Goal: Book appointment/travel/reservation

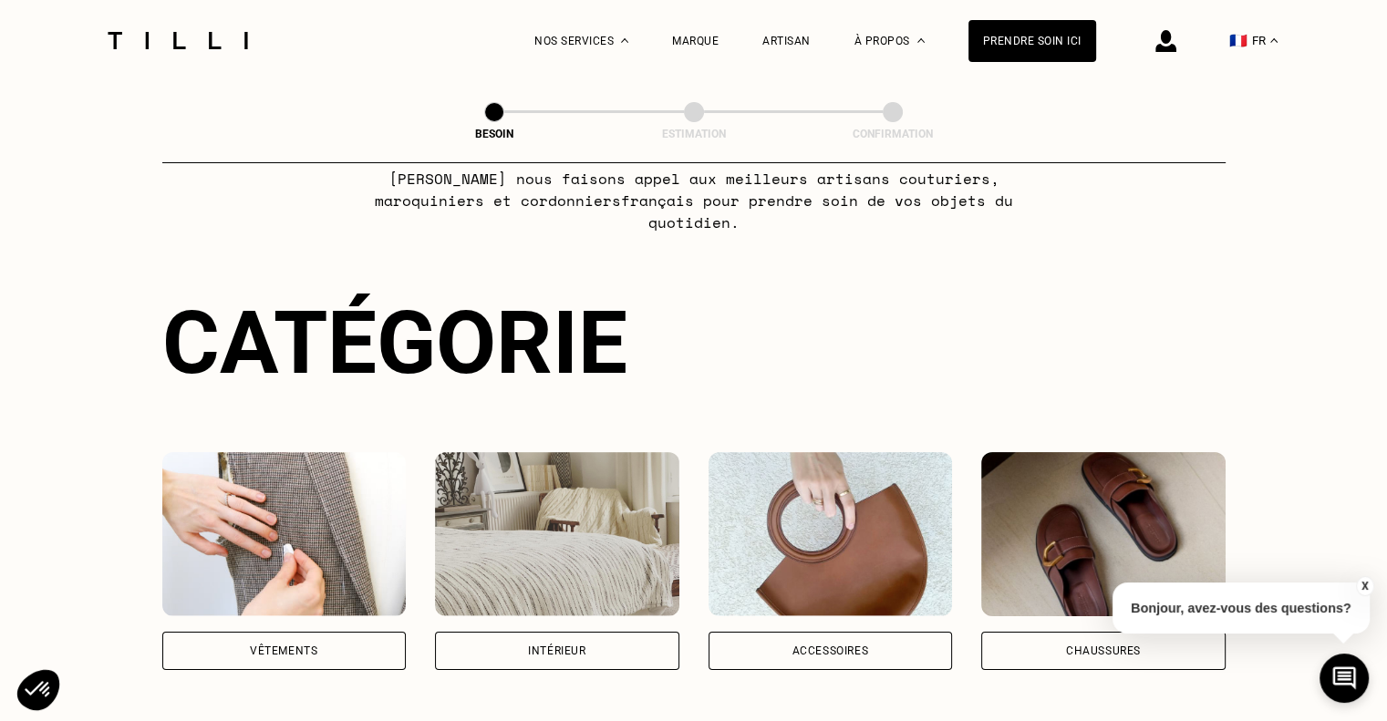
scroll to position [274, 0]
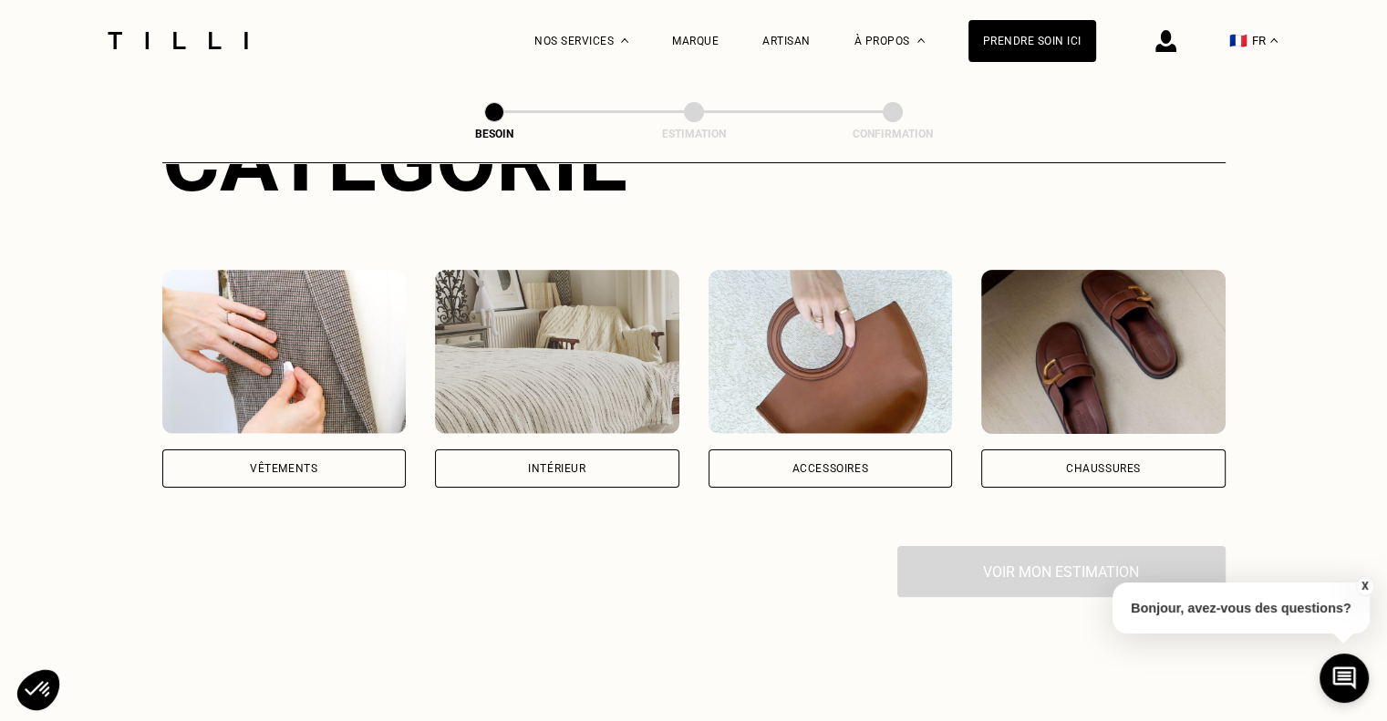
click at [815, 463] on div "Accessoires" at bounding box center [829, 468] width 77 height 11
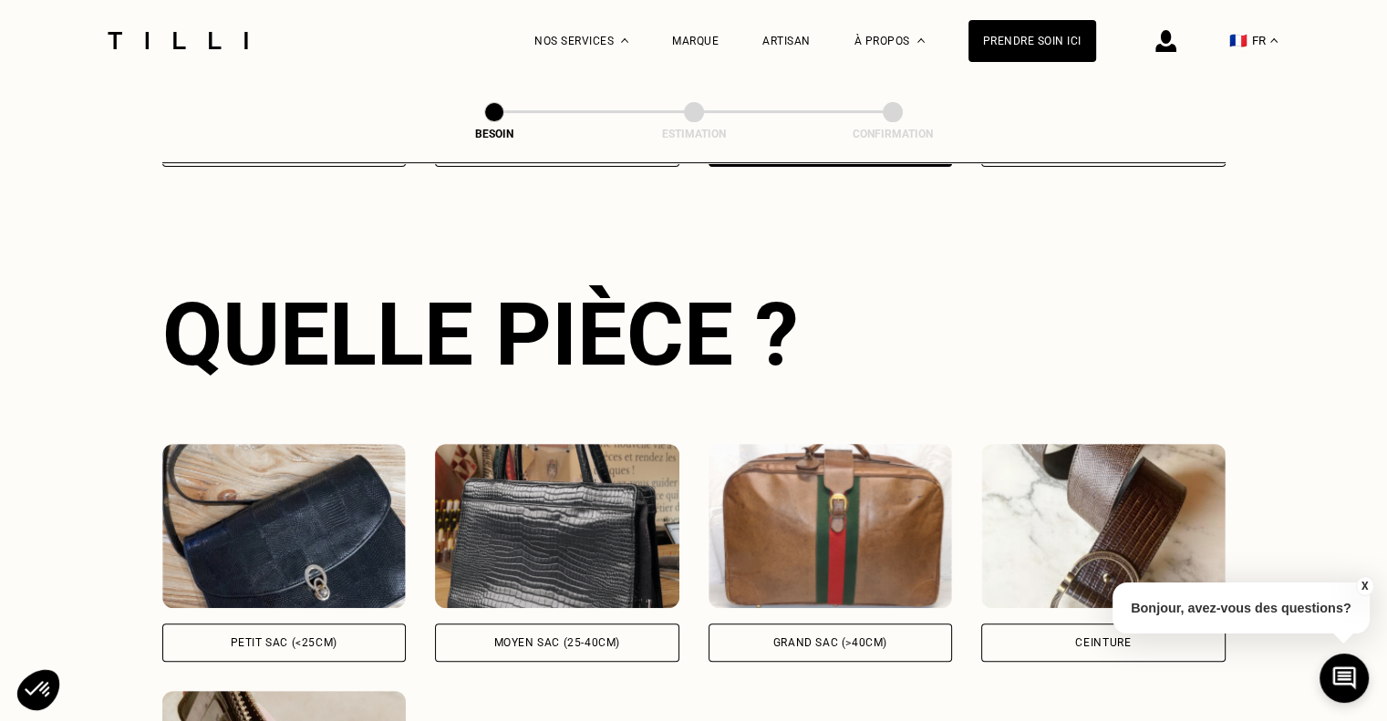
scroll to position [868, 0]
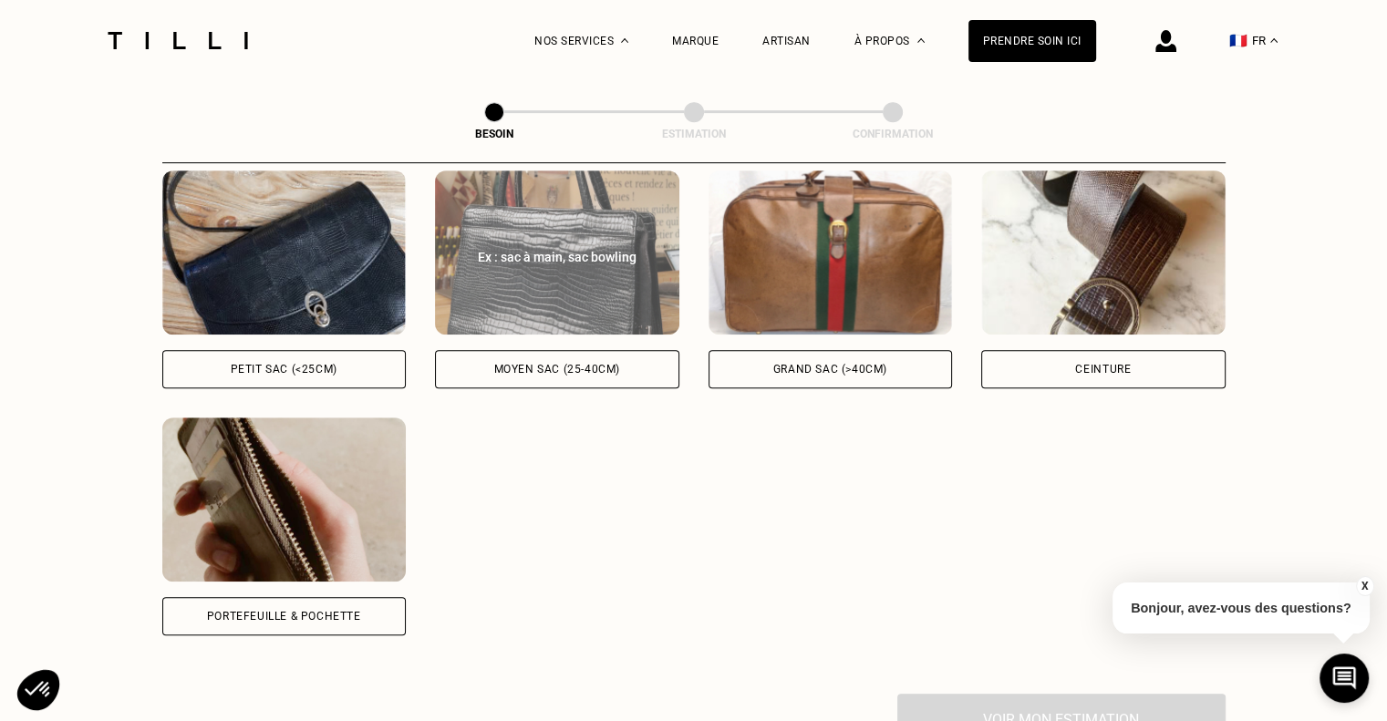
click at [555, 364] on div "Moyen sac (25-40cm)" at bounding box center [557, 369] width 126 height 11
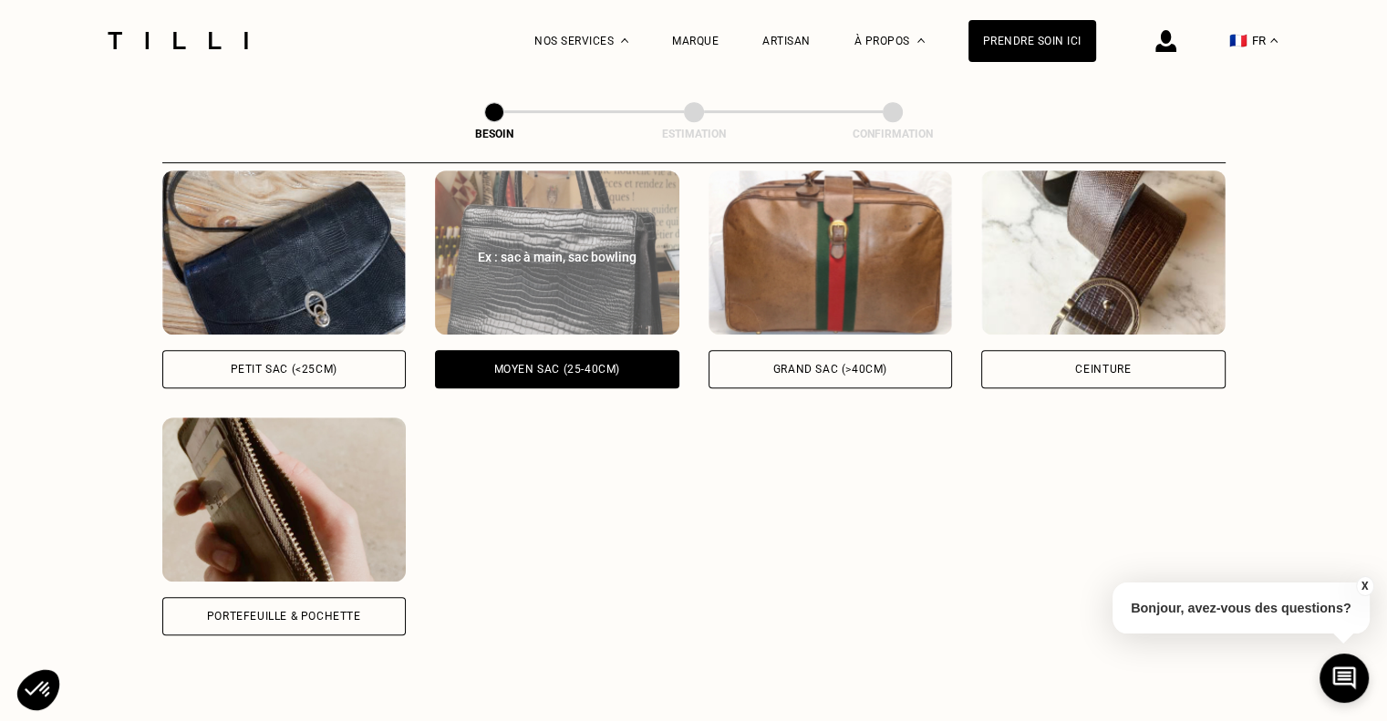
scroll to position [1339, 0]
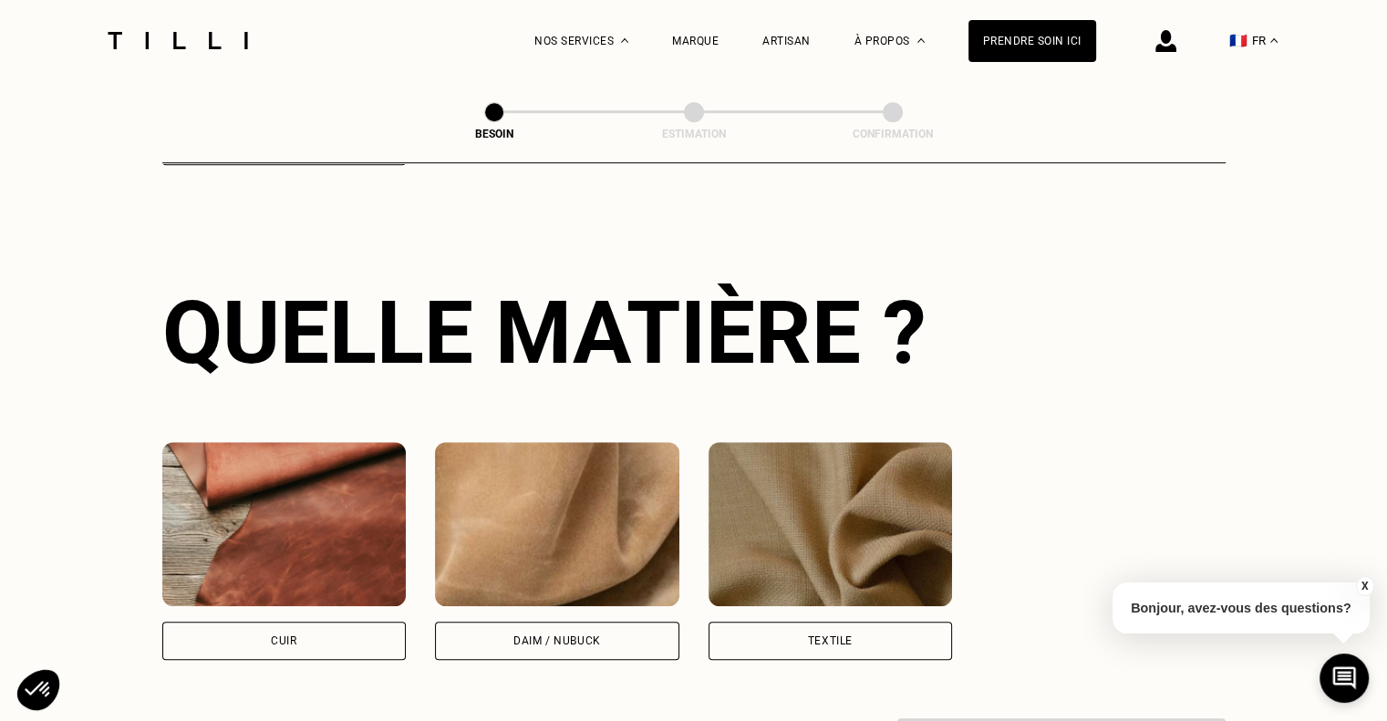
click at [300, 549] on img at bounding box center [284, 524] width 244 height 164
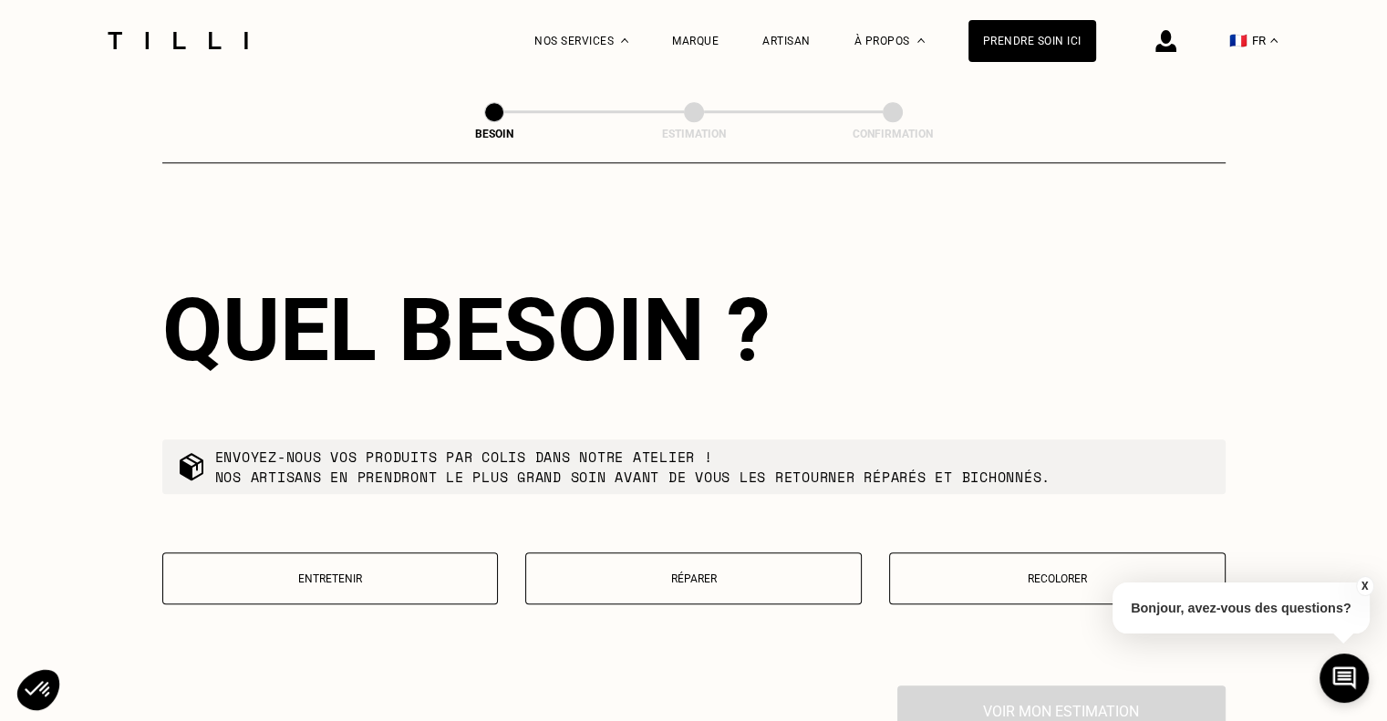
scroll to position [2110, 0]
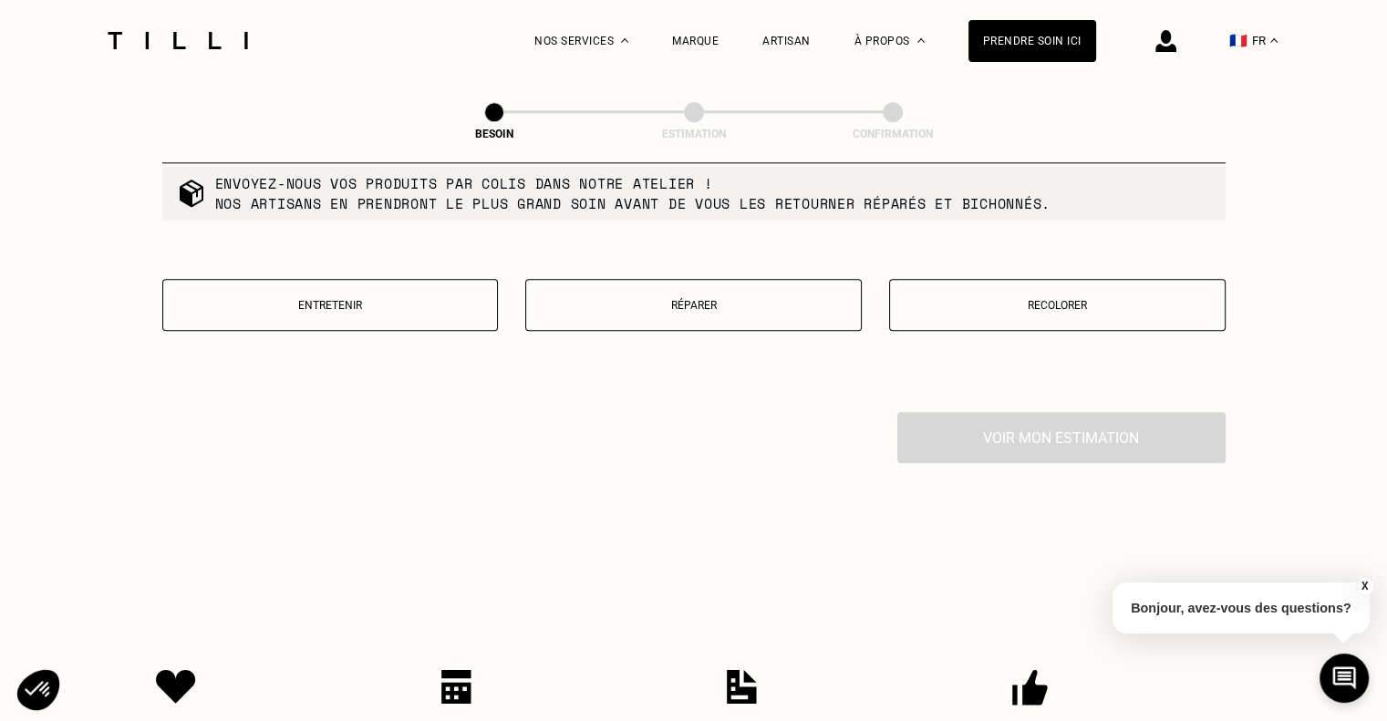
click at [720, 299] on p "Réparer" at bounding box center [693, 305] width 316 height 13
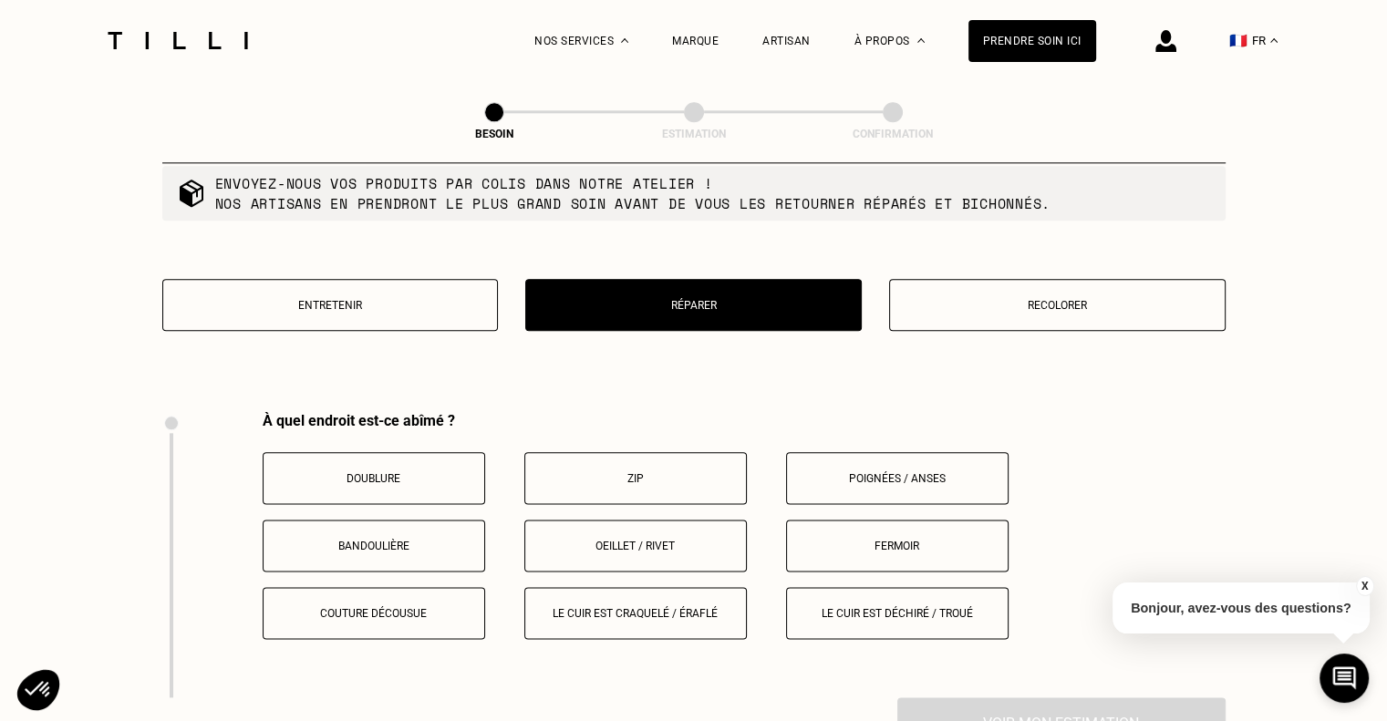
scroll to position [2305, 0]
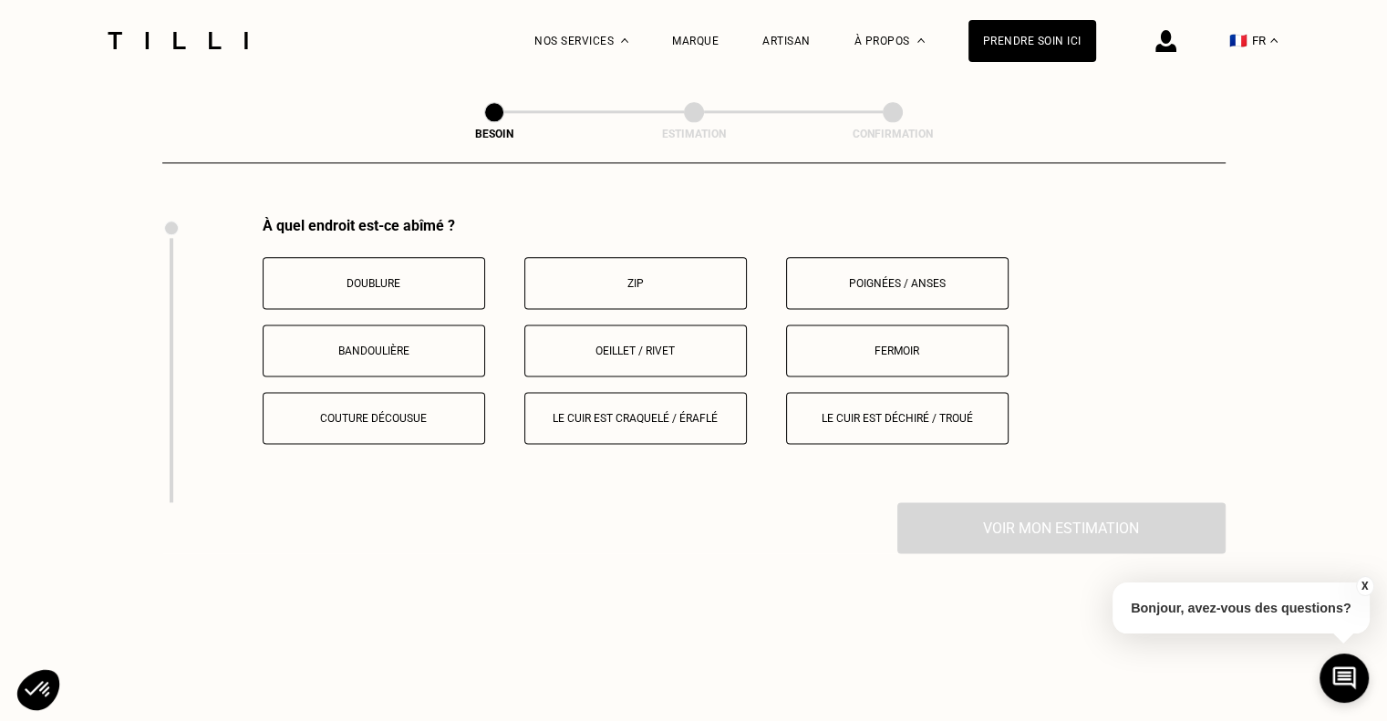
click at [858, 277] on p "Poignées / anses" at bounding box center [897, 283] width 202 height 13
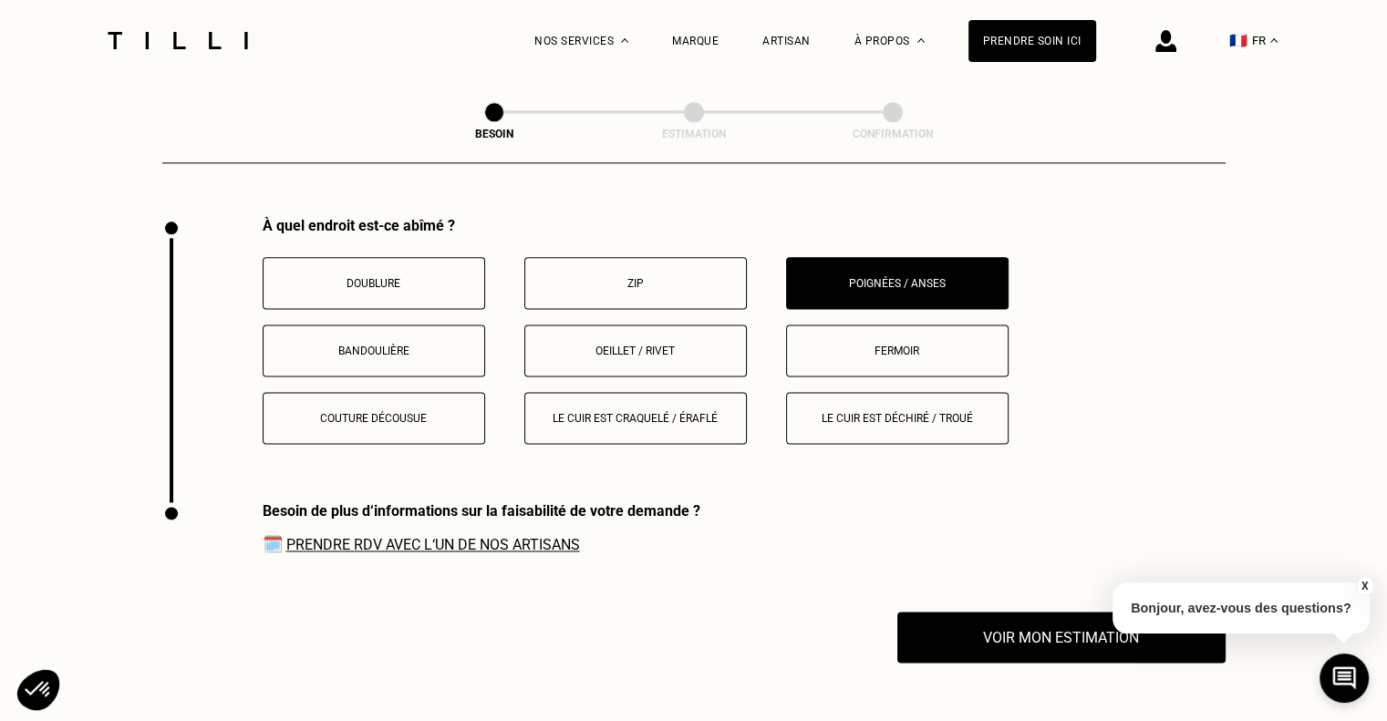
scroll to position [2590, 0]
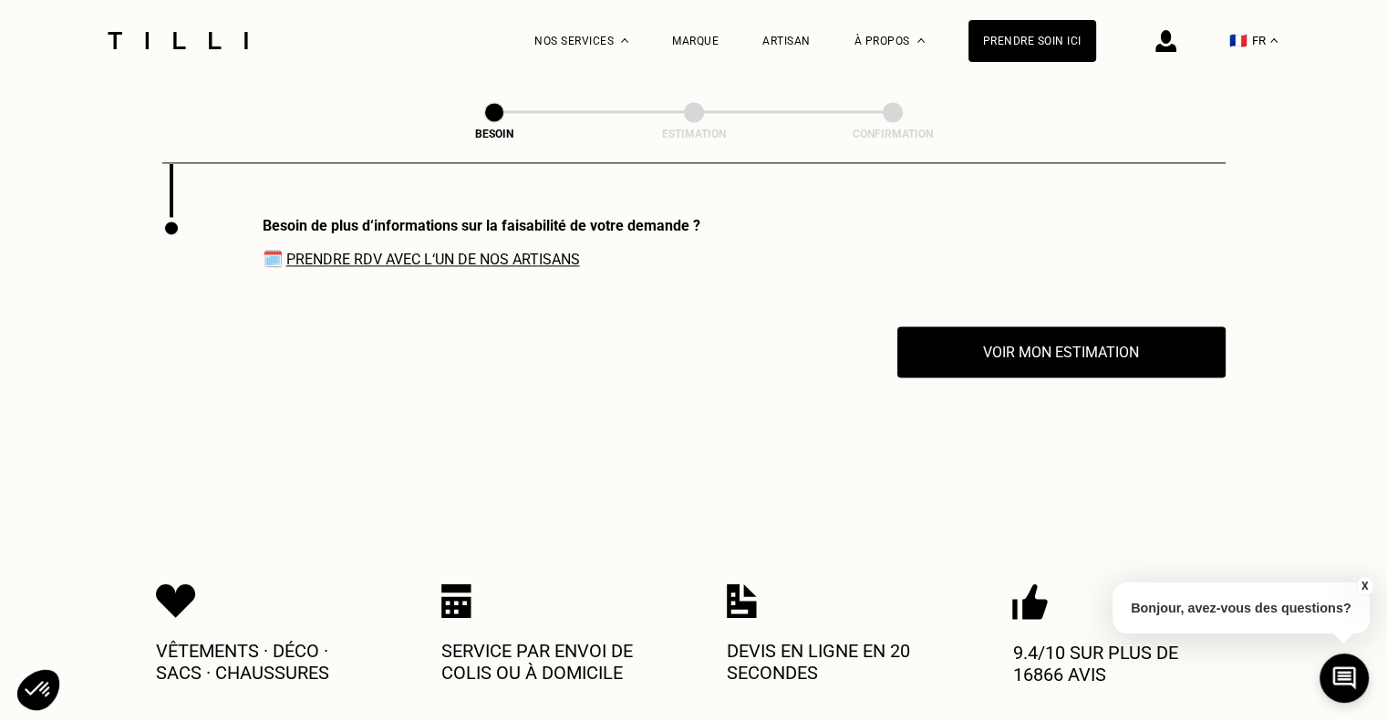
click at [493, 251] on link "Prendre RDV avec l‘un de nos artisans" at bounding box center [433, 259] width 294 height 17
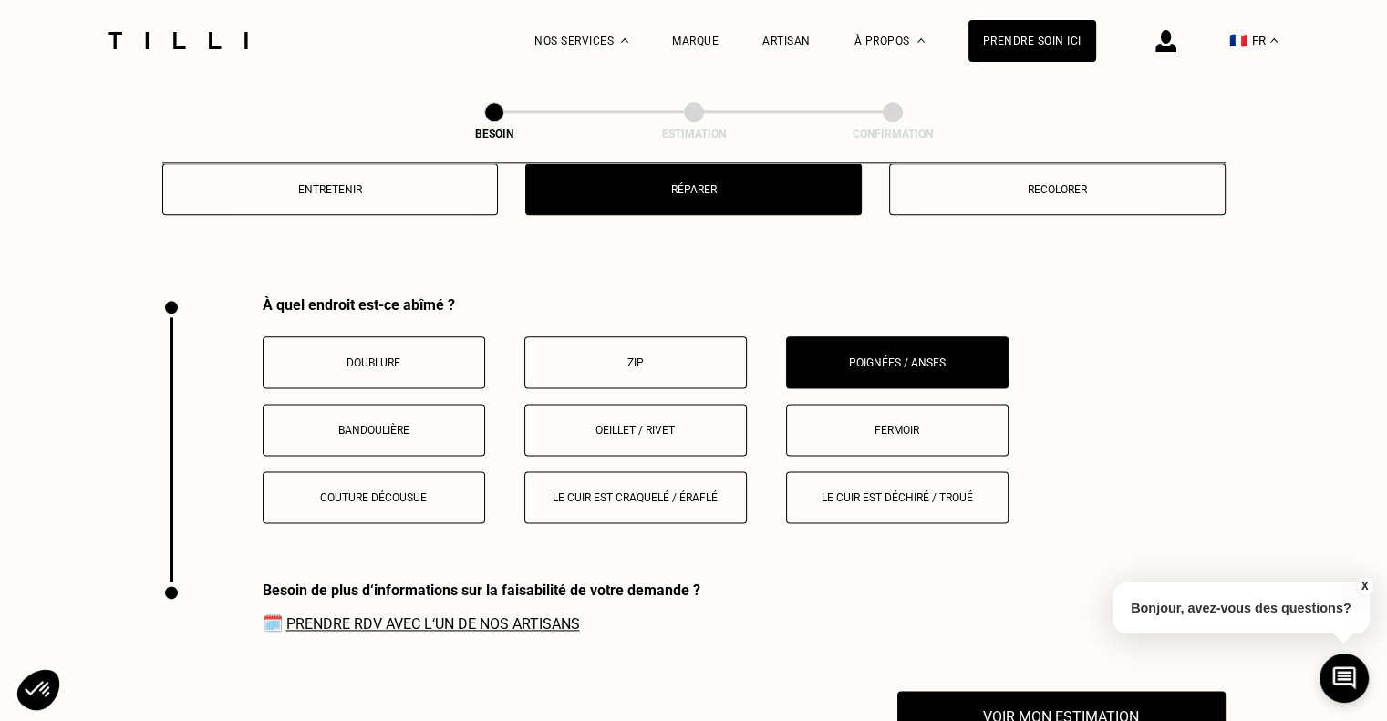
scroll to position [2408, 0]
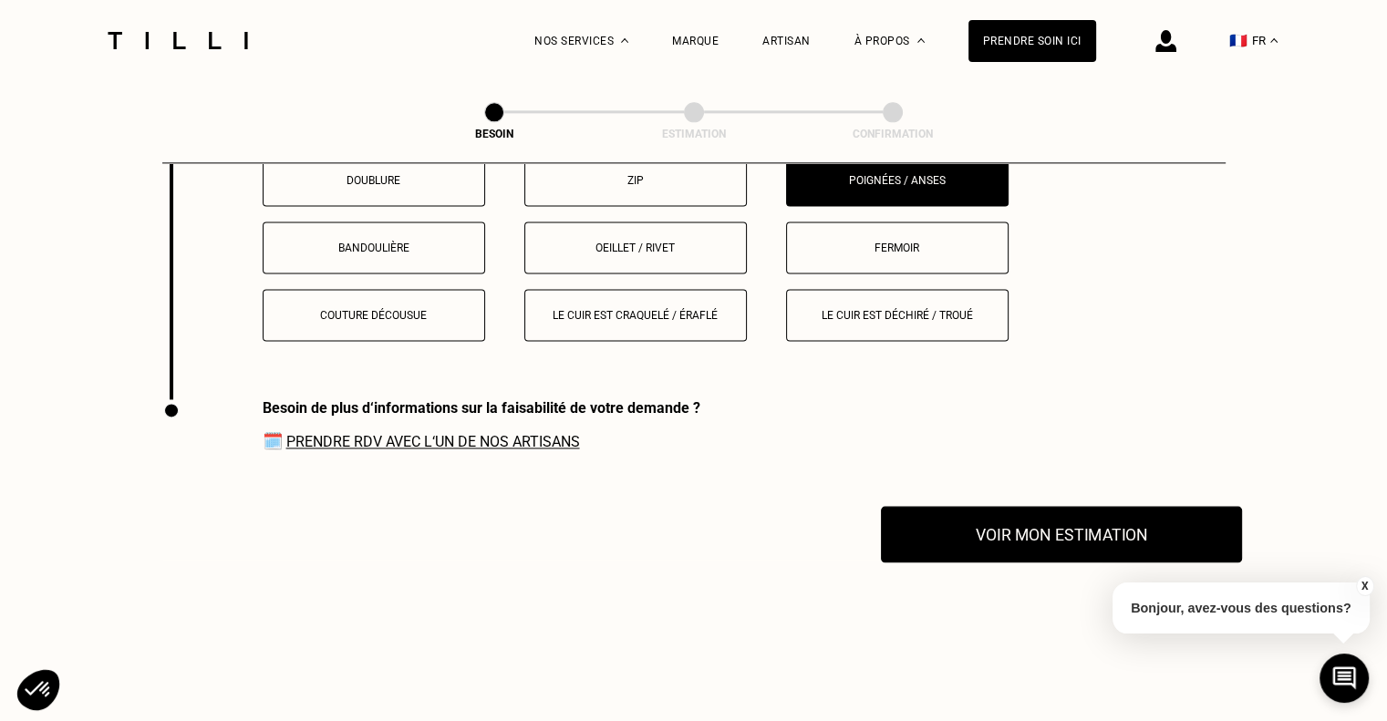
click at [1018, 519] on button "Voir mon estimation" at bounding box center [1061, 534] width 361 height 57
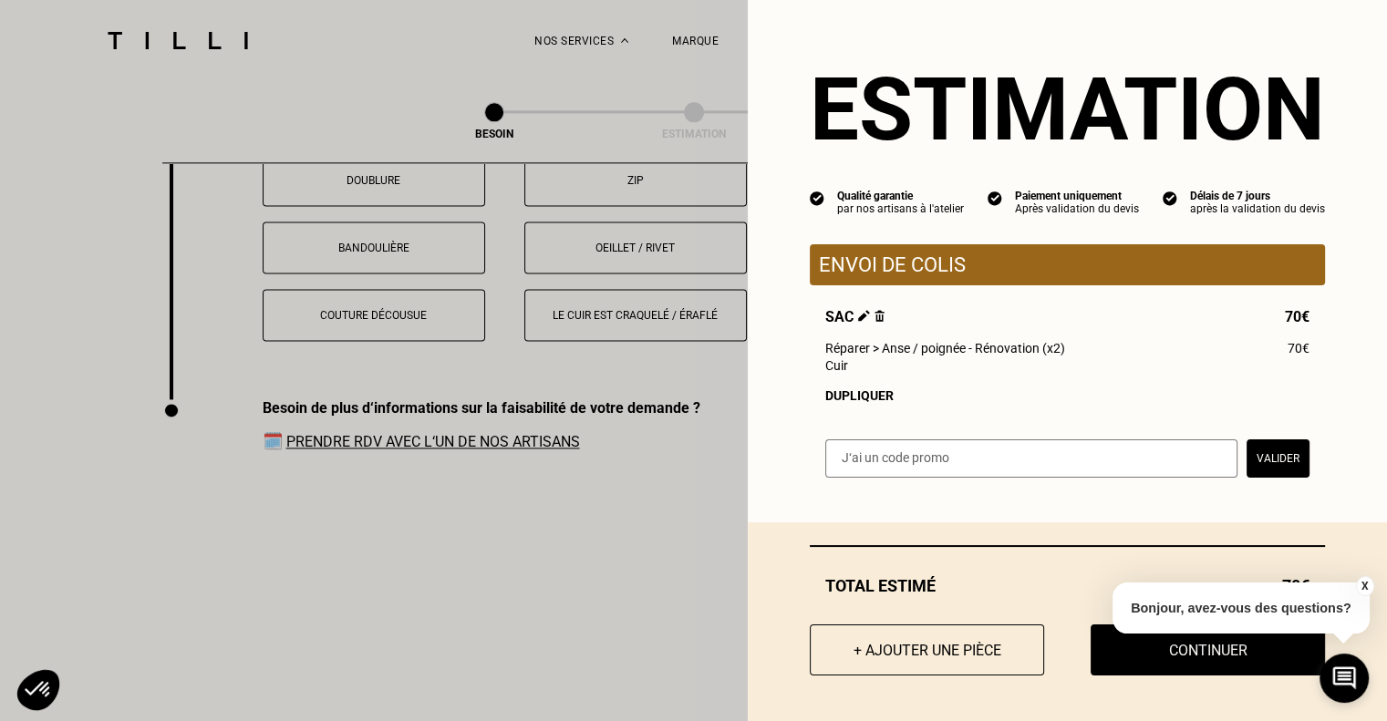
scroll to position [2590, 0]
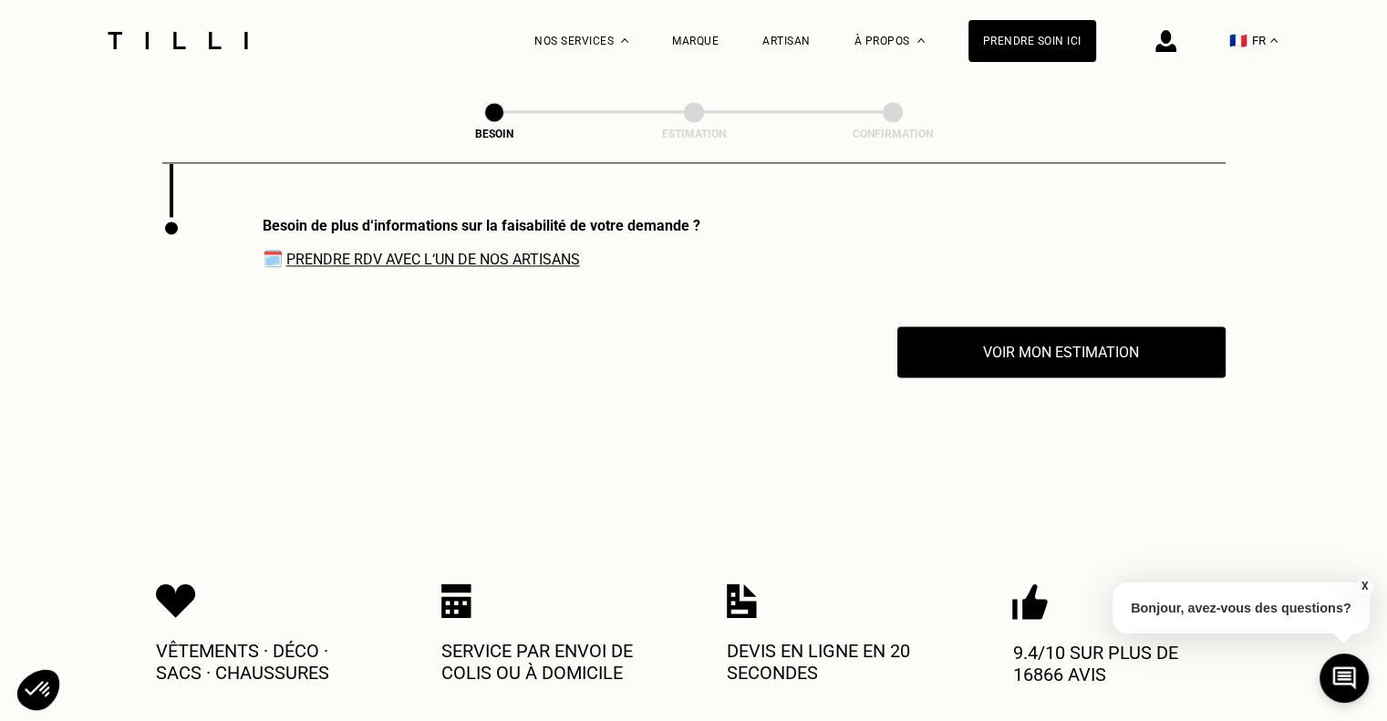
click at [1363, 587] on button "X" at bounding box center [1364, 586] width 18 height 20
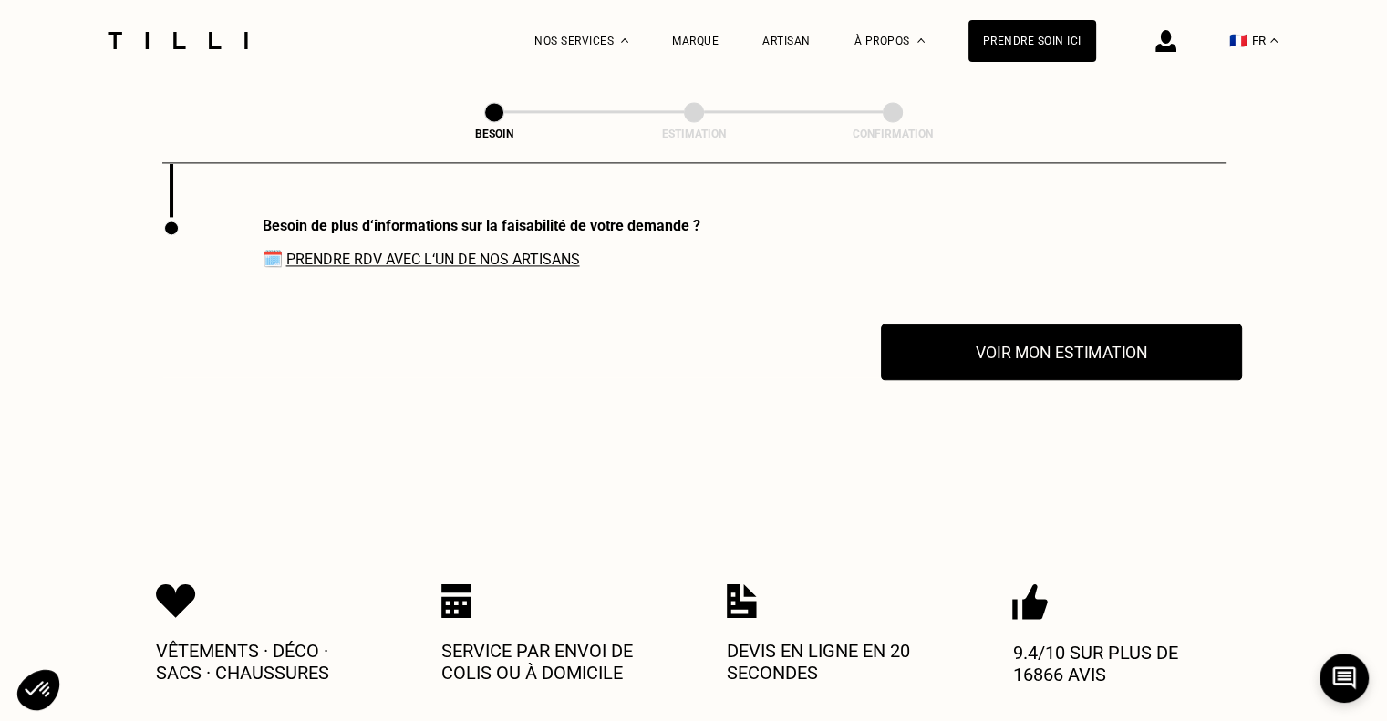
click at [1050, 325] on button "Voir mon estimation" at bounding box center [1061, 352] width 361 height 57
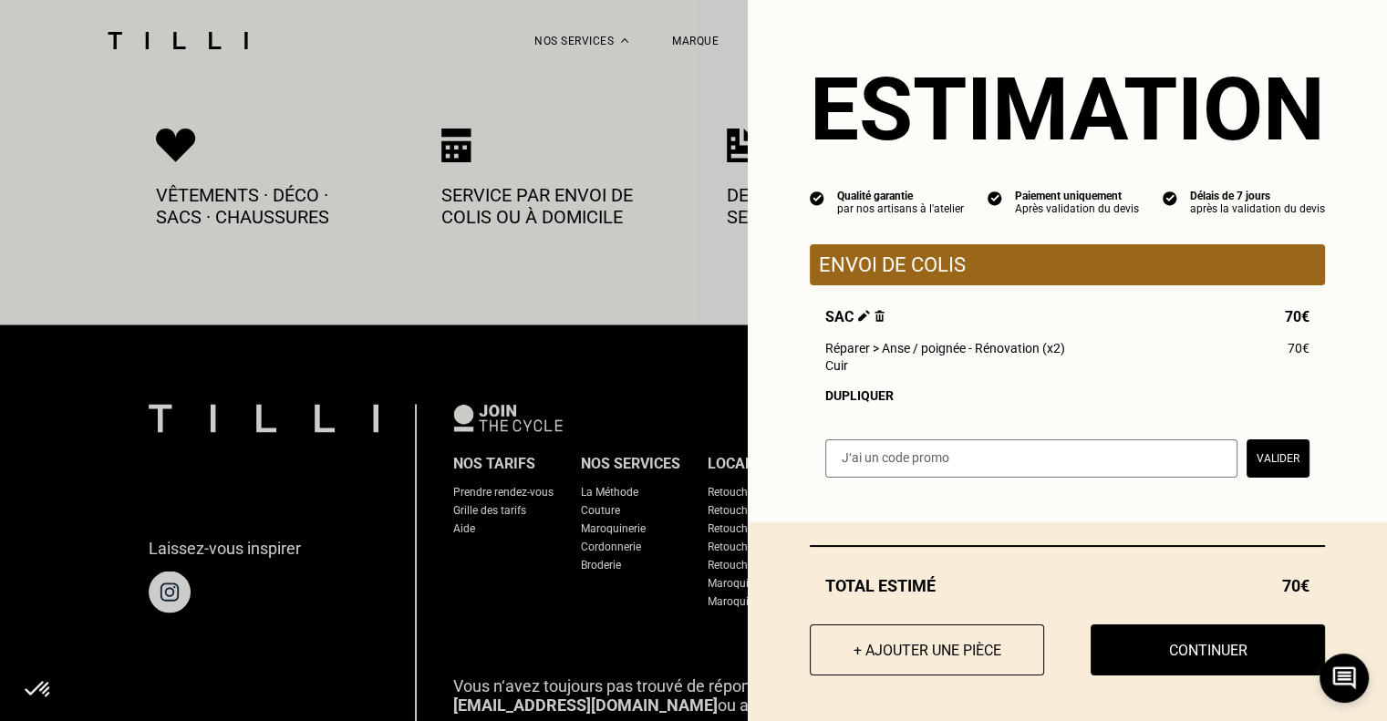
scroll to position [3232, 0]
